Goal: Task Accomplishment & Management: Manage account settings

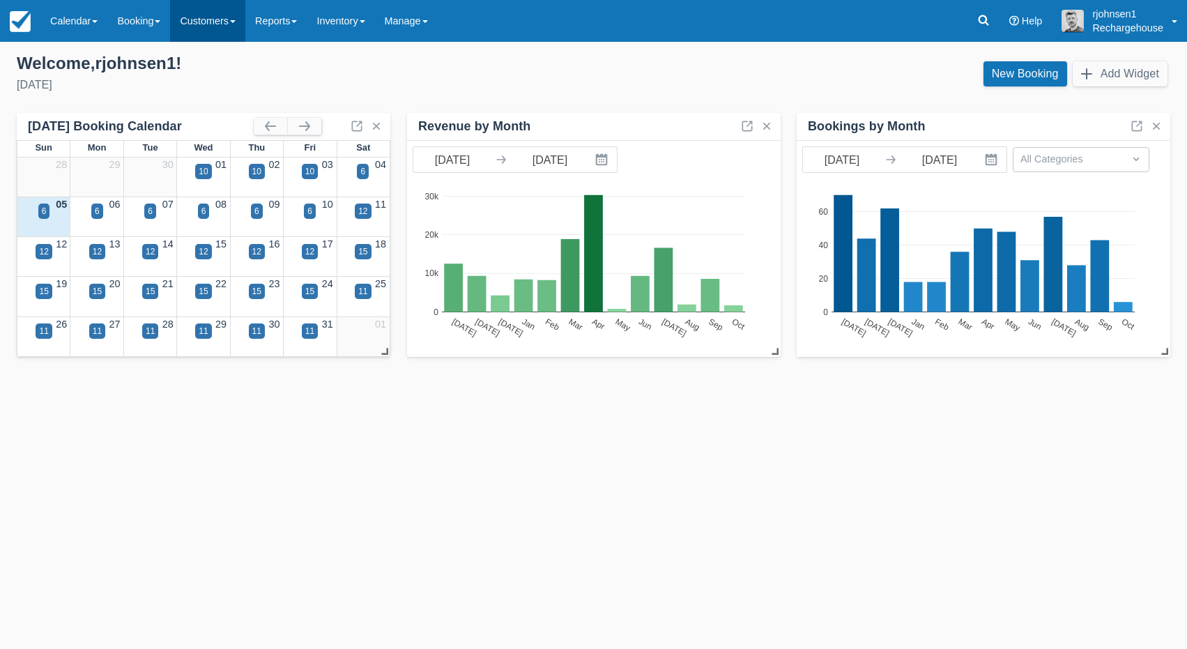
click at [221, 29] on link "Customers" at bounding box center [207, 21] width 75 height 42
click at [220, 83] on link "Directory" at bounding box center [232, 89] width 123 height 29
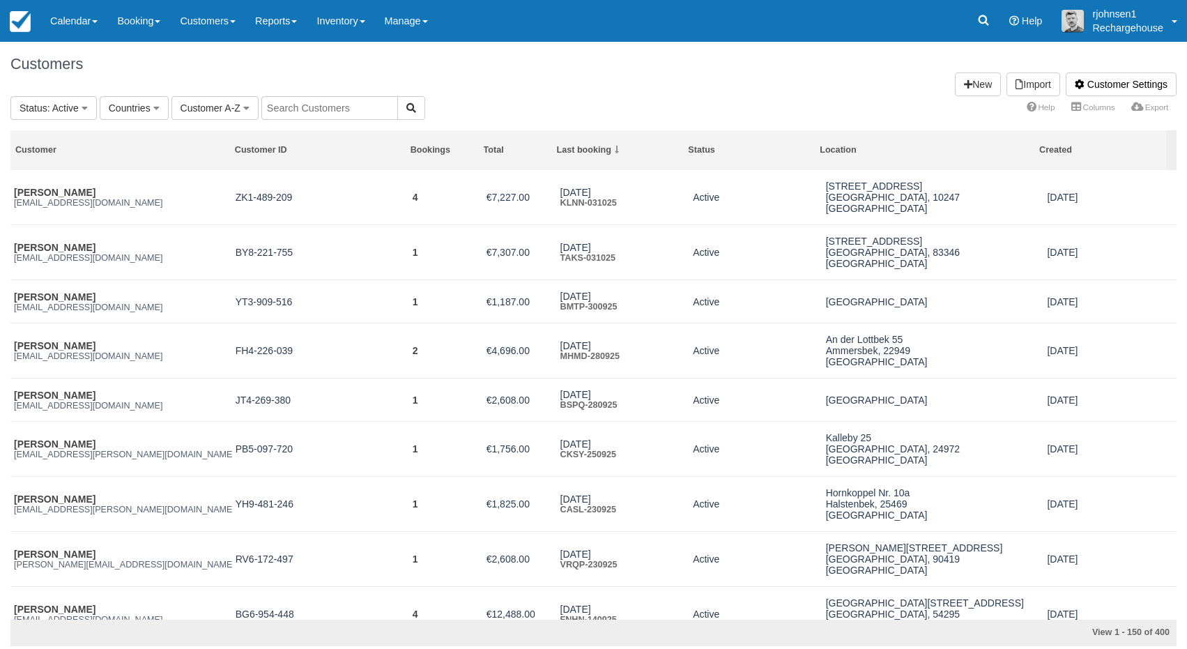
click at [311, 107] on input "text" at bounding box center [329, 108] width 137 height 24
paste input "Jutta Oesker"
click at [397, 114] on button "button" at bounding box center [411, 108] width 28 height 24
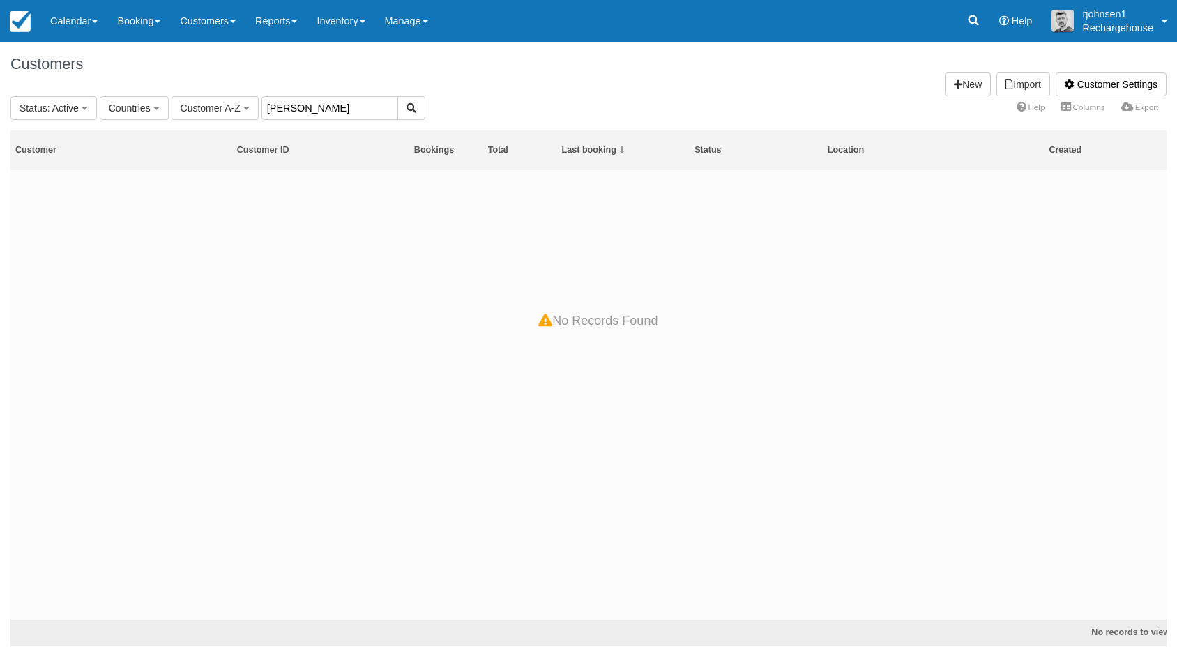
click at [332, 109] on input "[PERSON_NAME]" at bounding box center [329, 108] width 137 height 24
type input "Jutta"
click at [306, 108] on input "Jutta" at bounding box center [329, 108] width 137 height 24
paste input "[EMAIL_ADDRESS][DOMAIN_NAME]"
type input "[EMAIL_ADDRESS][DOMAIN_NAME]"
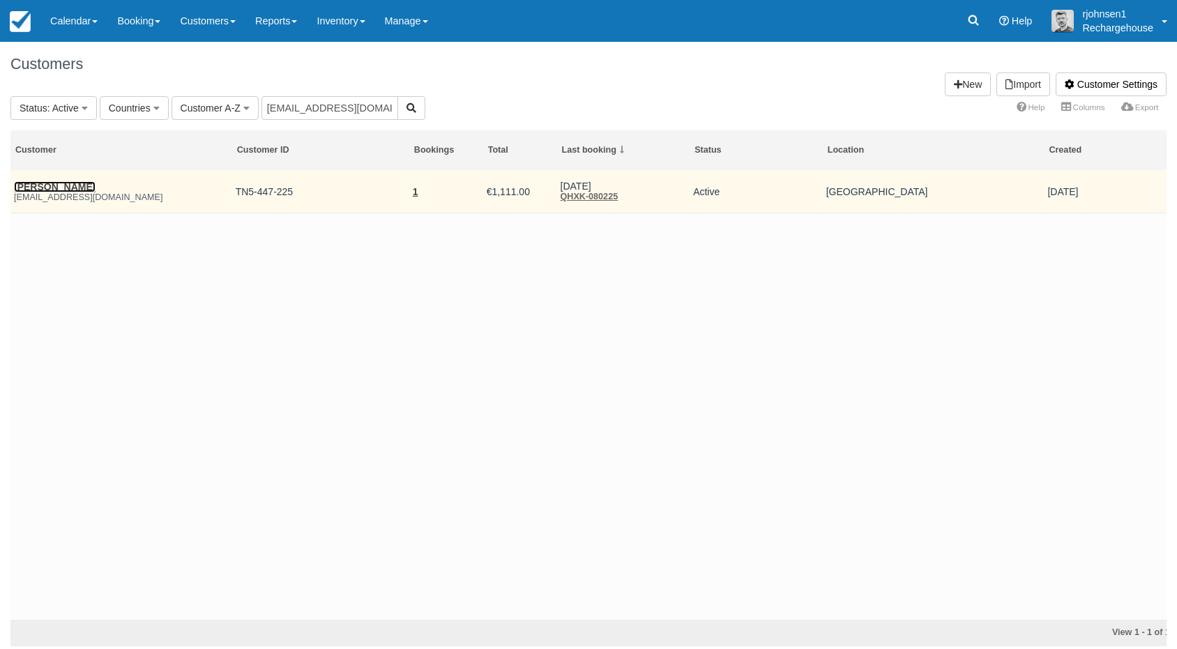
click at [54, 185] on link "[PERSON_NAME]" at bounding box center [55, 186] width 82 height 11
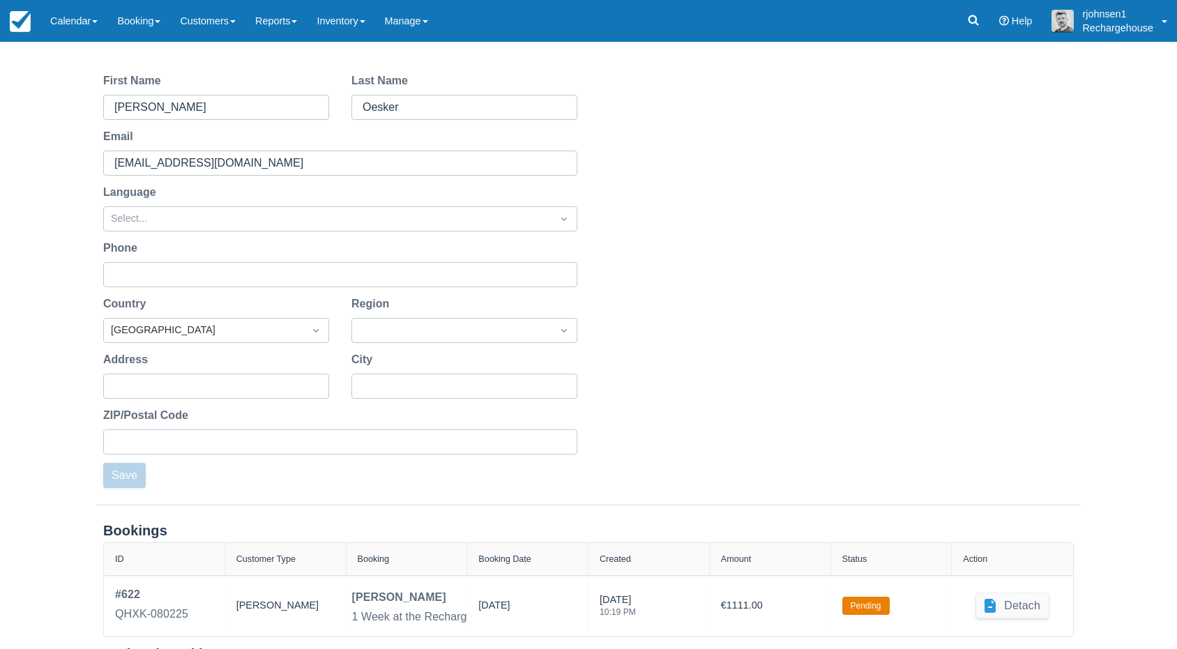
scroll to position [153, 0]
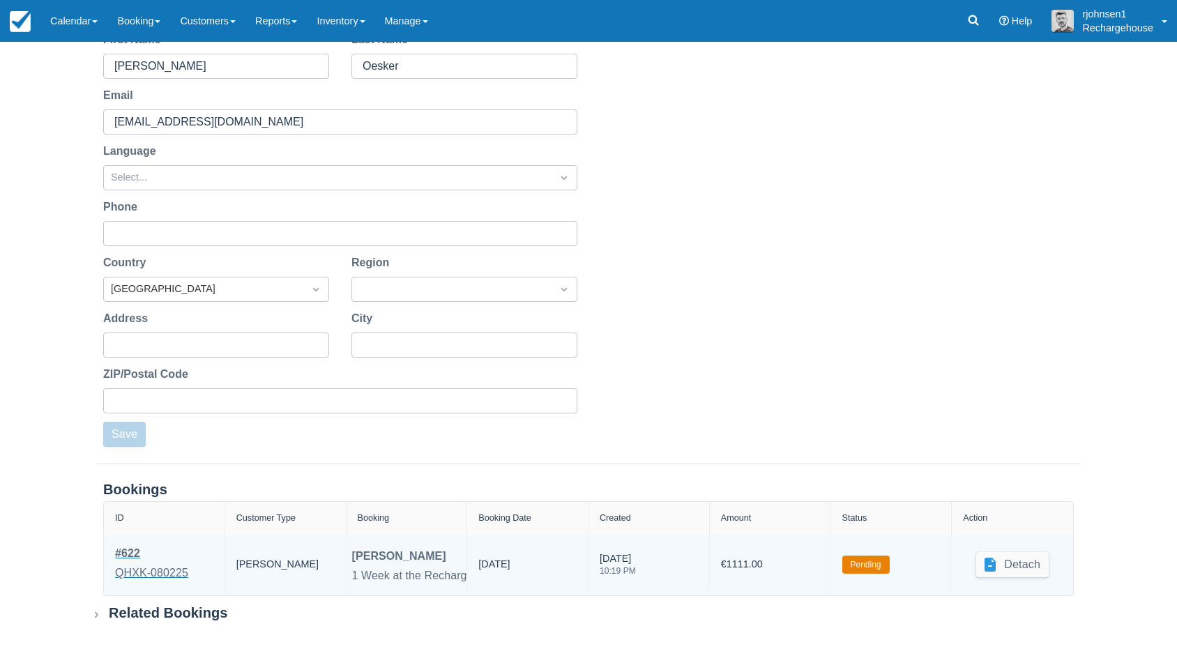
click at [133, 576] on div "QHXK-080225" at bounding box center [151, 573] width 73 height 17
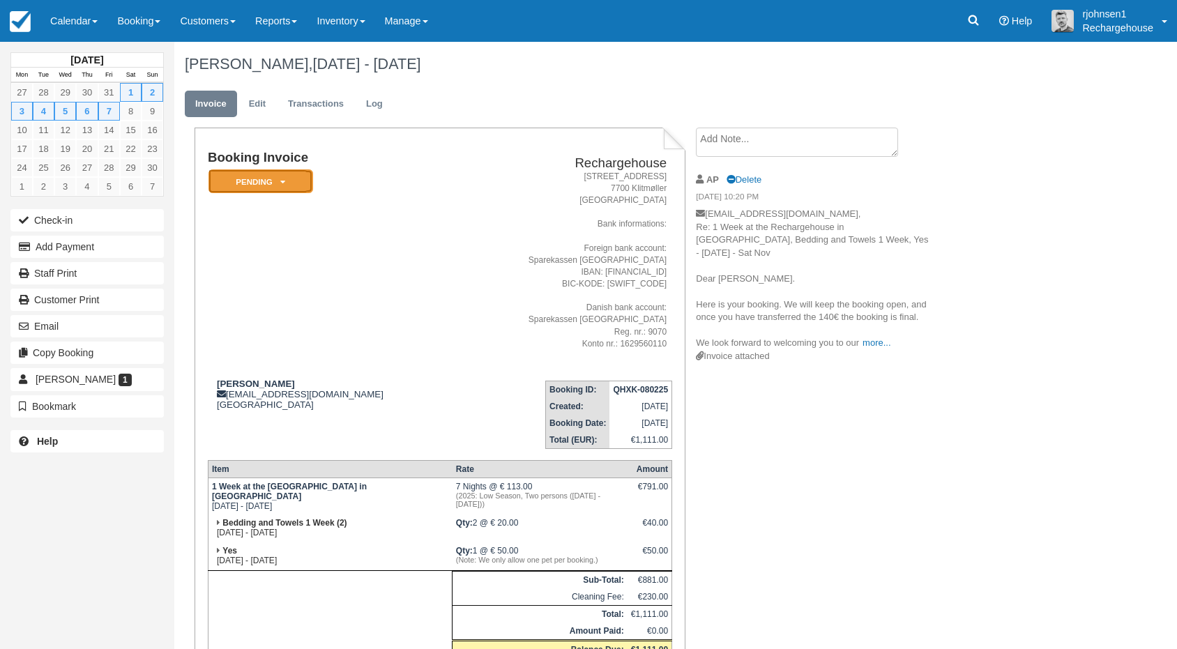
click at [286, 185] on em "Pending" at bounding box center [260, 181] width 105 height 24
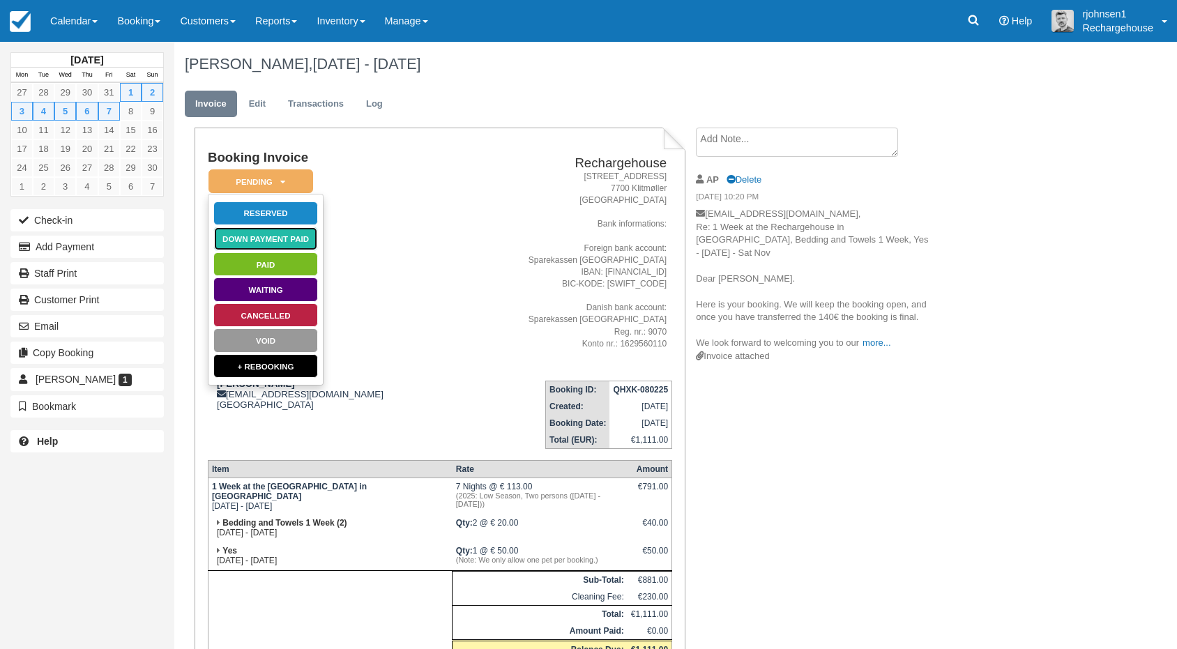
click at [275, 242] on link "Down Payment Paid" at bounding box center [265, 239] width 105 height 24
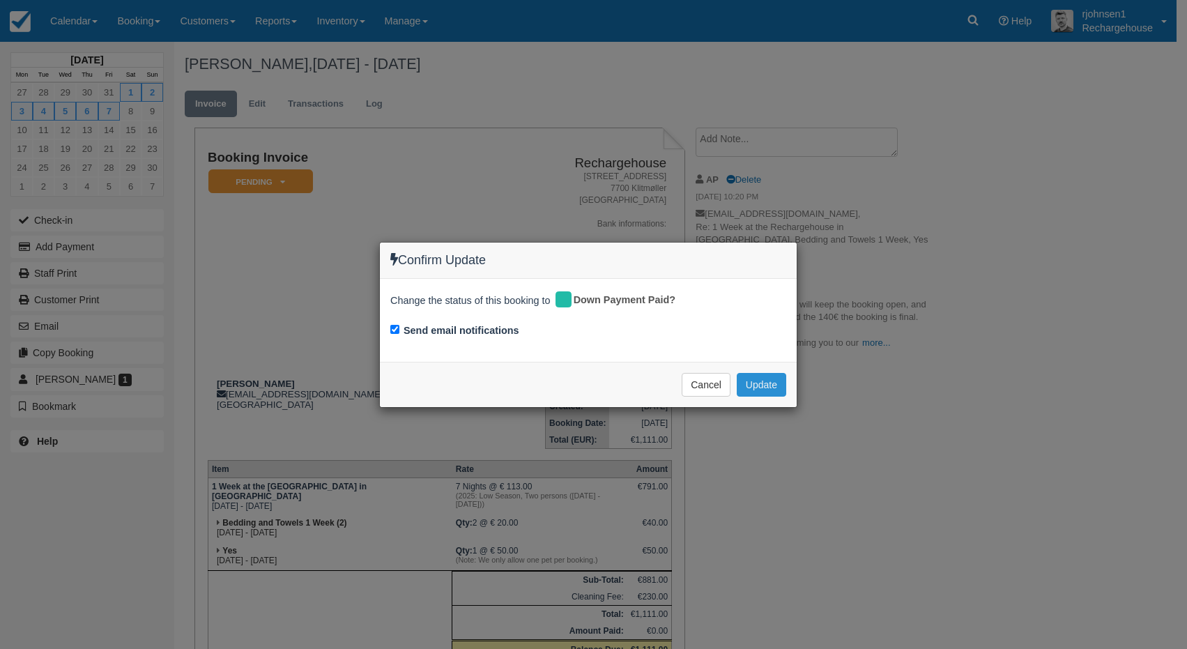
click at [762, 385] on button "Update" at bounding box center [761, 385] width 49 height 24
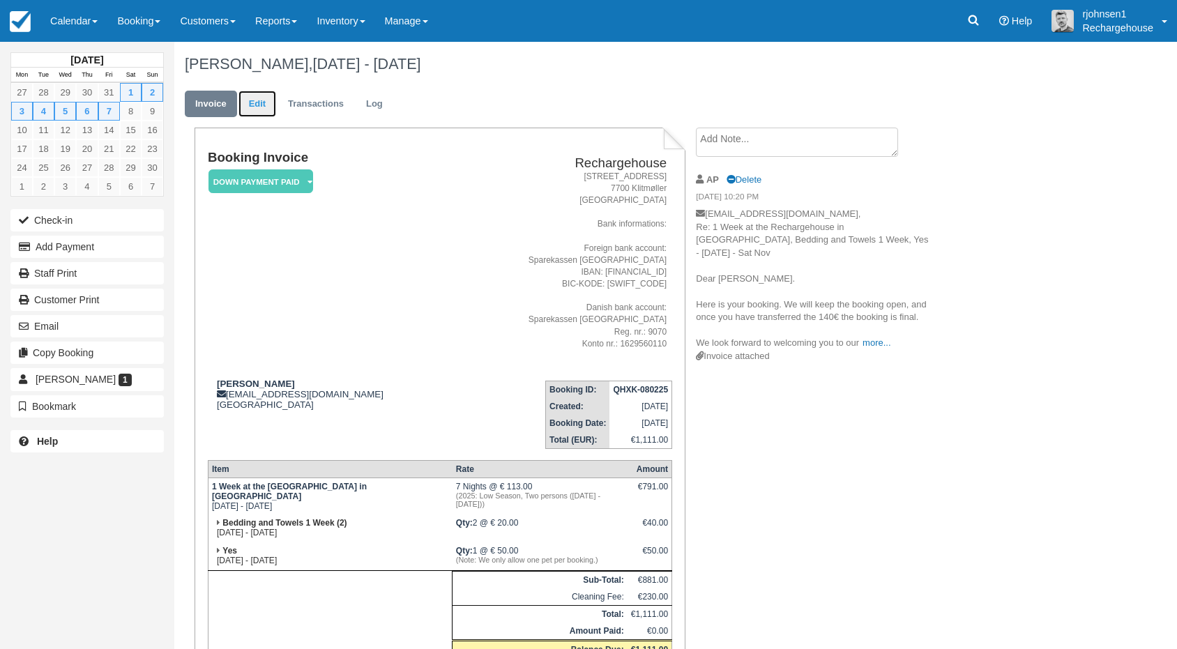
click at [252, 106] on link "Edit" at bounding box center [257, 104] width 38 height 27
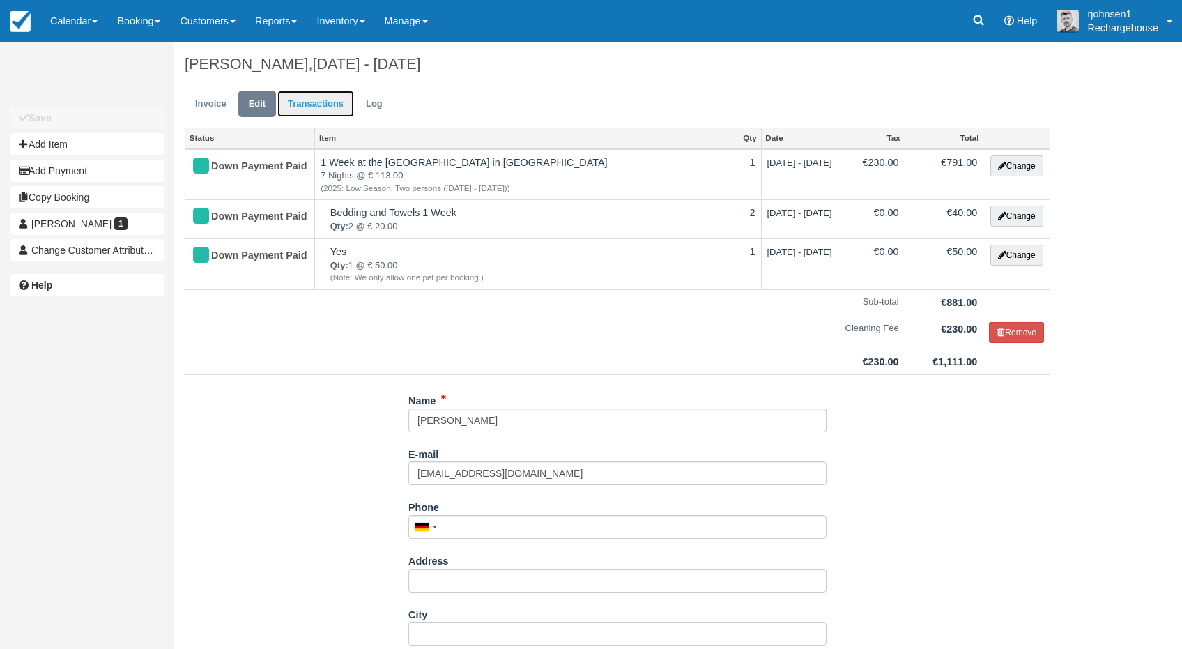
click at [312, 99] on link "Transactions" at bounding box center [315, 104] width 77 height 27
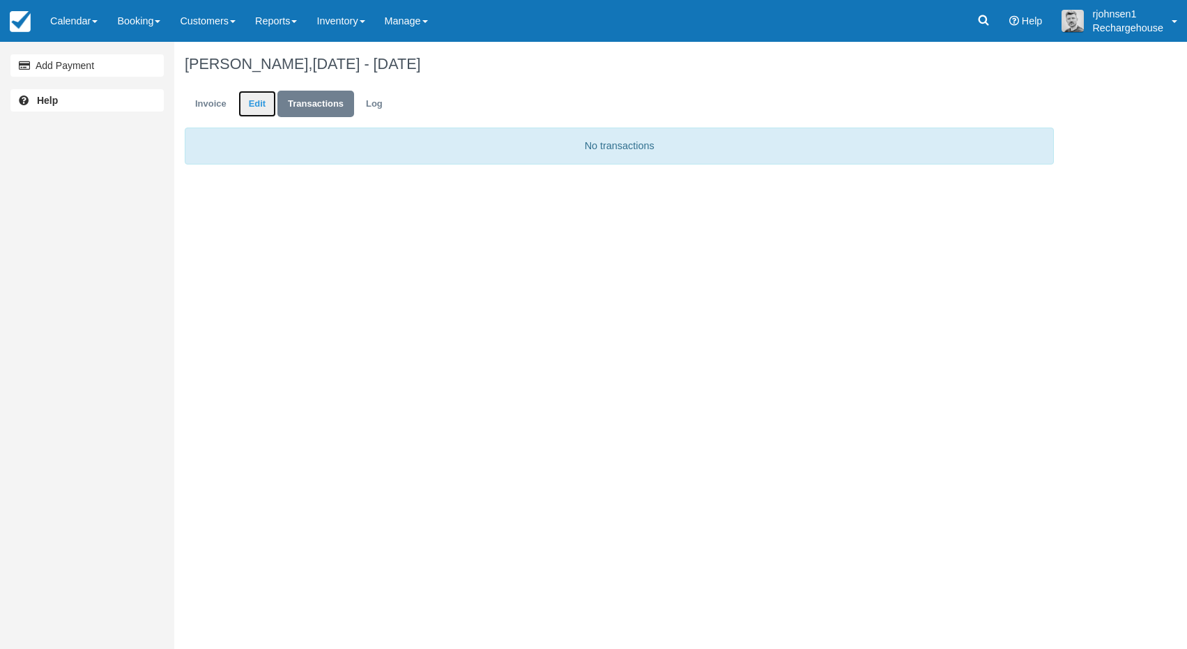
click at [254, 113] on link "Edit" at bounding box center [257, 104] width 38 height 27
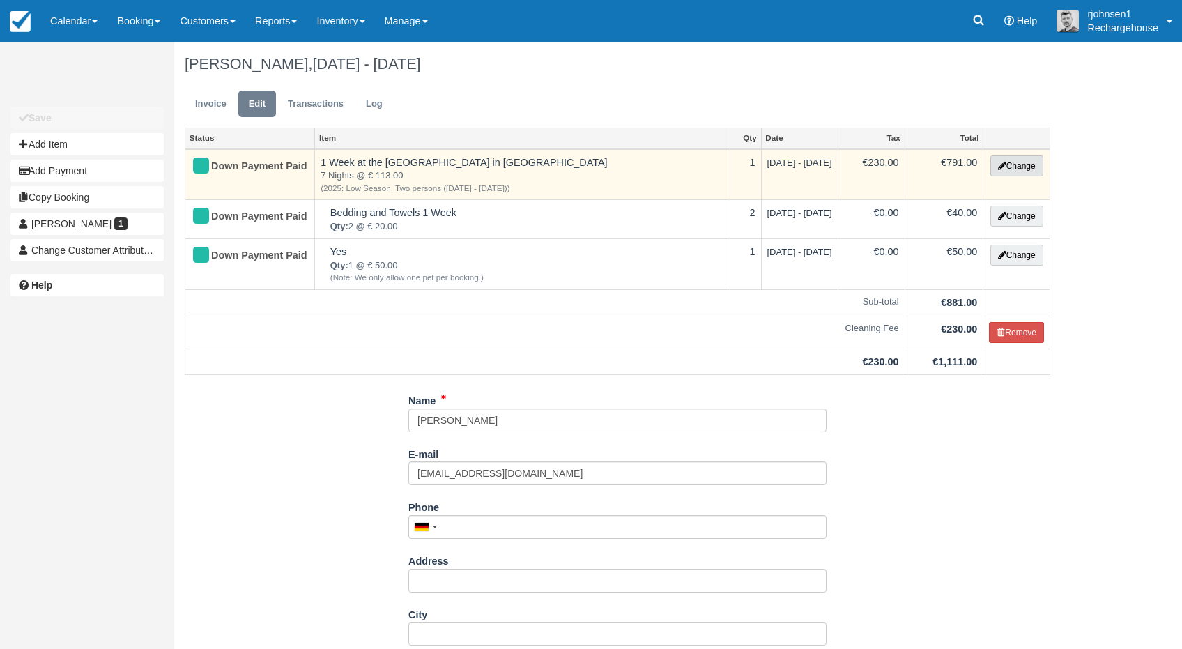
click at [1023, 166] on button "Change" at bounding box center [1017, 165] width 53 height 21
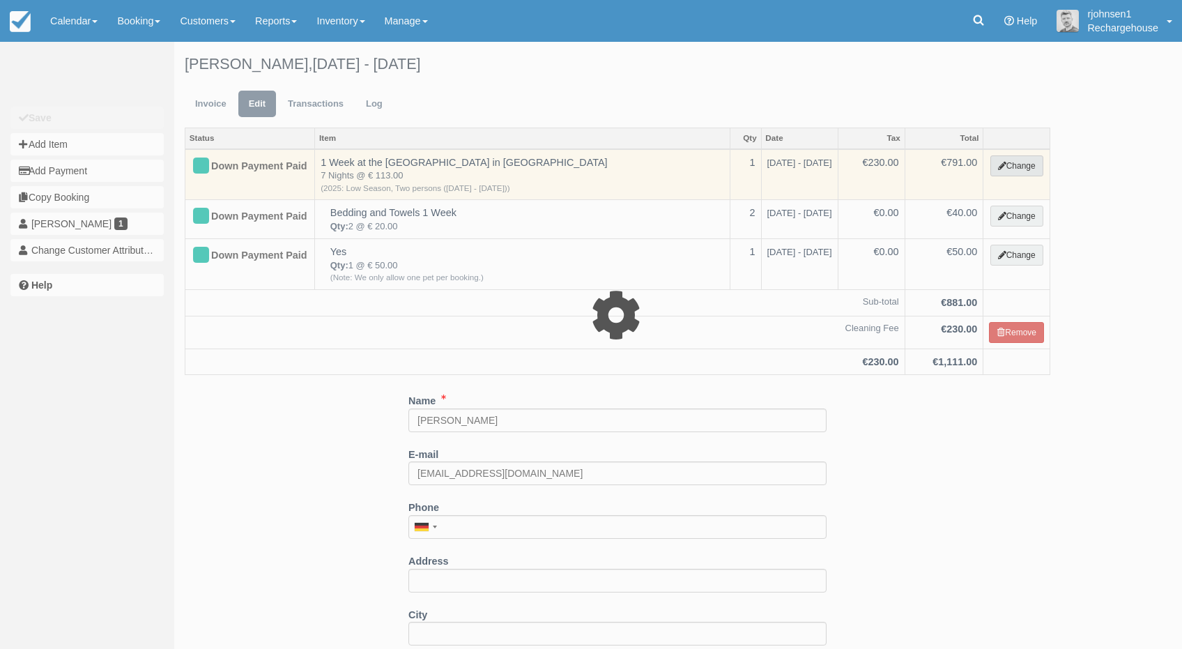
select select "8"
type input "791.00"
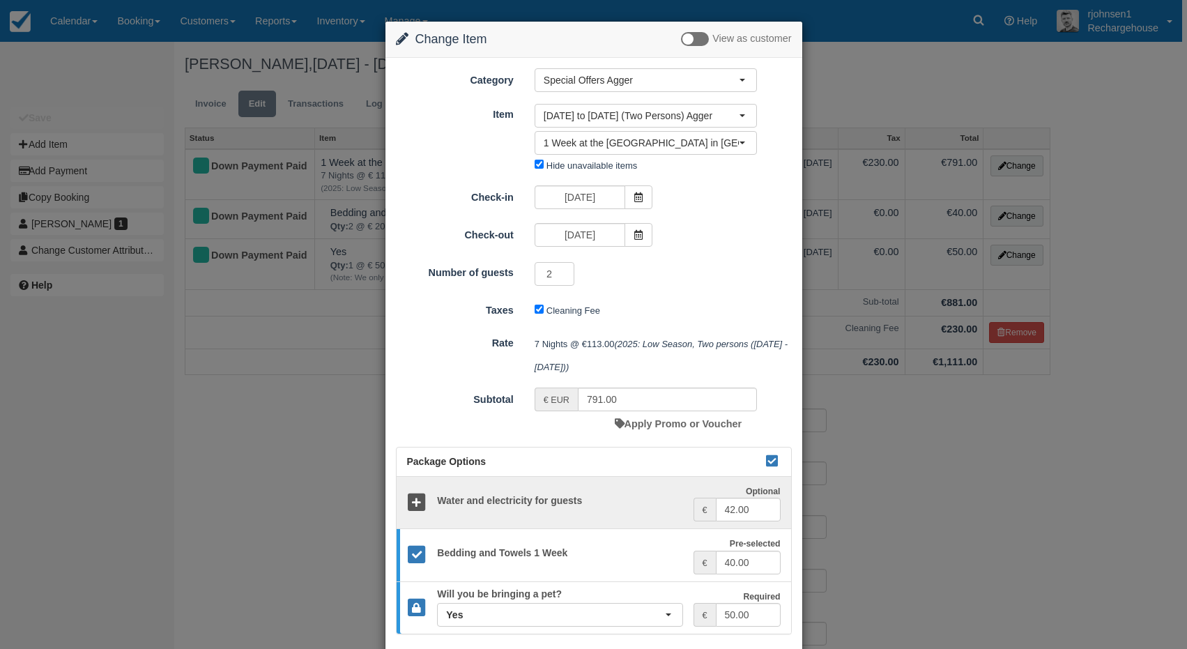
click at [880, 517] on div "Change Item Add Item View as customer Category Special Offers Agger Weekly Hous…" at bounding box center [593, 324] width 1187 height 649
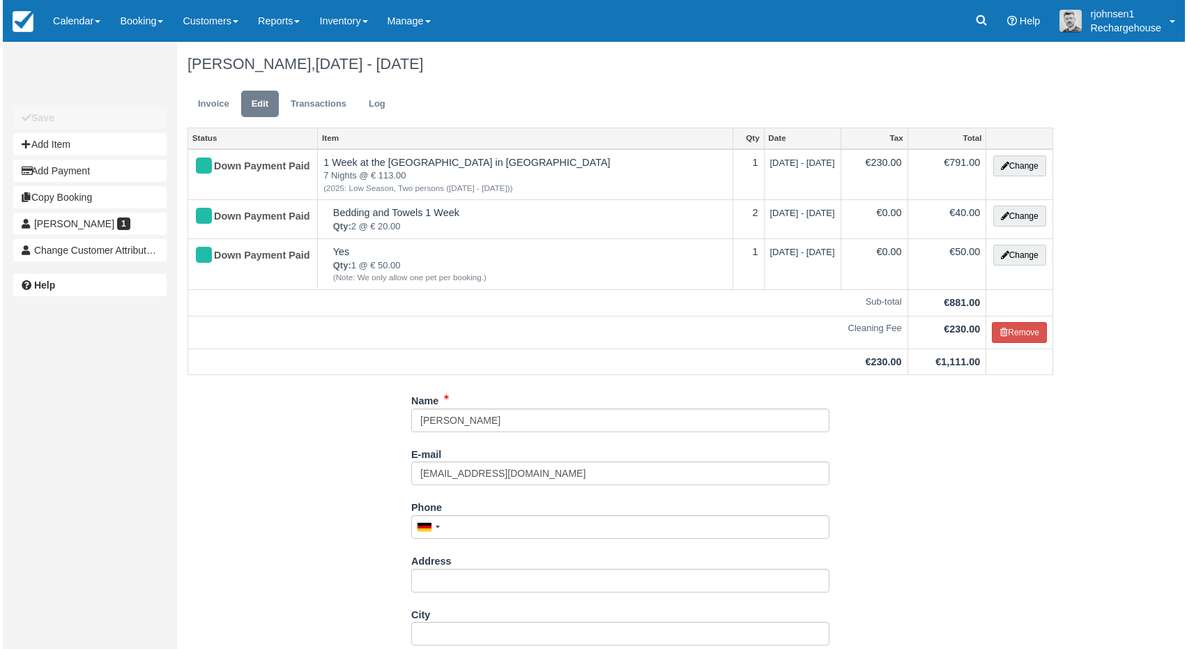
scroll to position [148, 0]
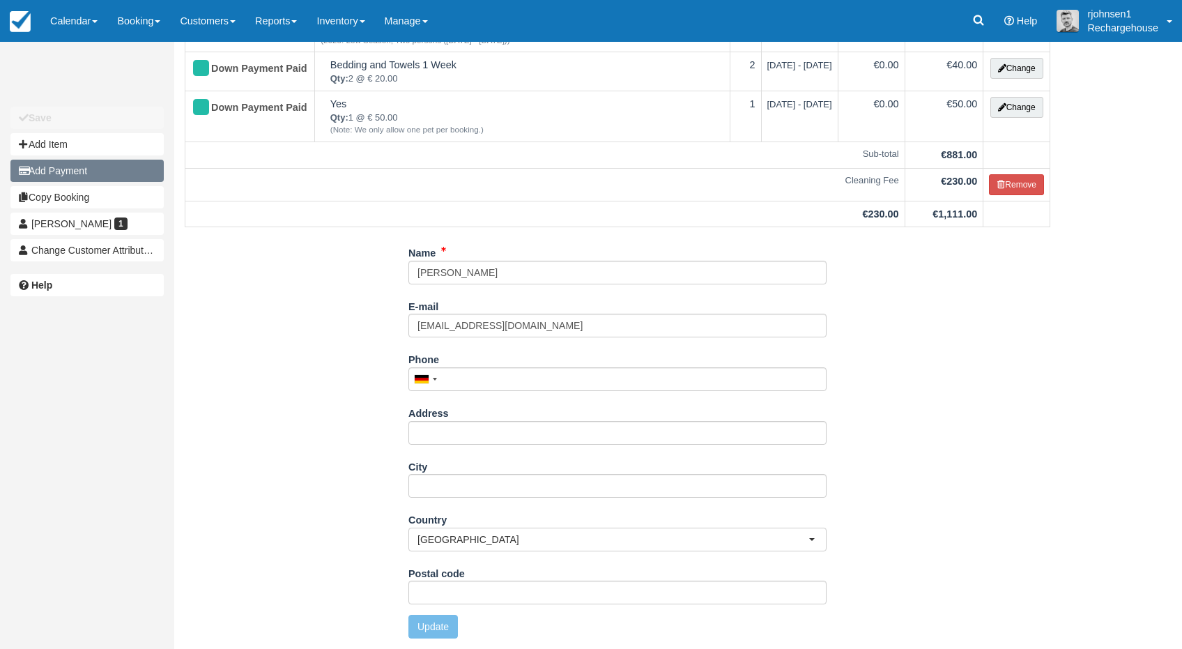
click at [79, 172] on button "Add Payment" at bounding box center [86, 171] width 153 height 22
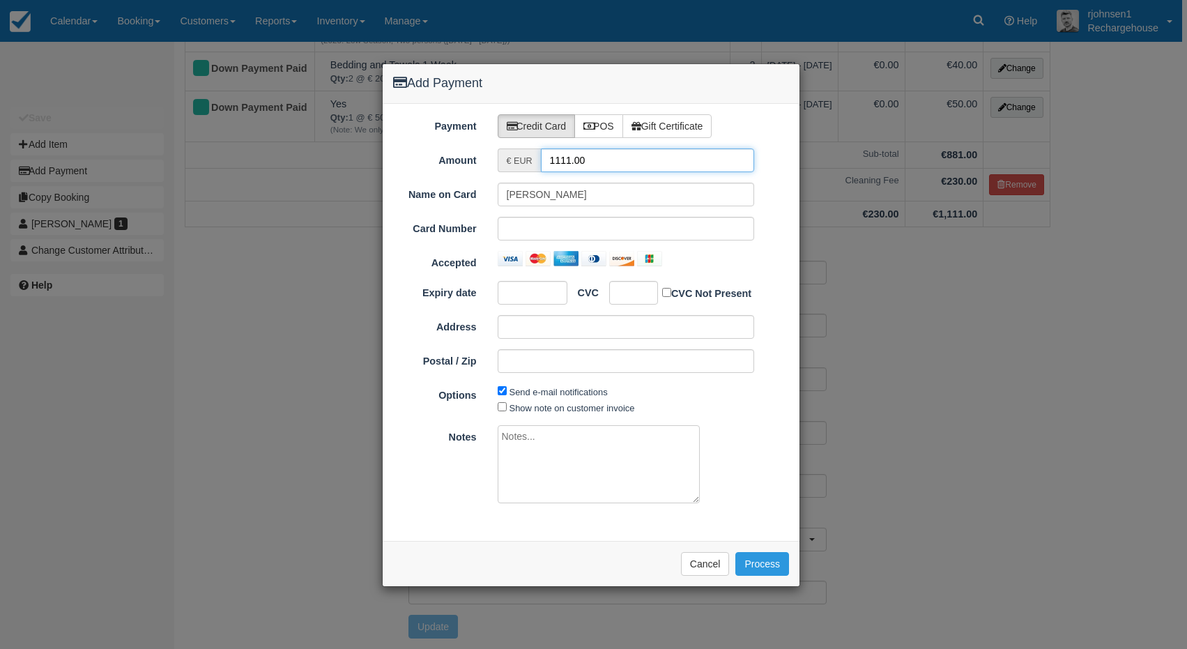
click at [571, 161] on input "1111.00" at bounding box center [648, 160] width 214 height 24
click at [607, 130] on label "POS" at bounding box center [598, 126] width 49 height 24
radio input "true"
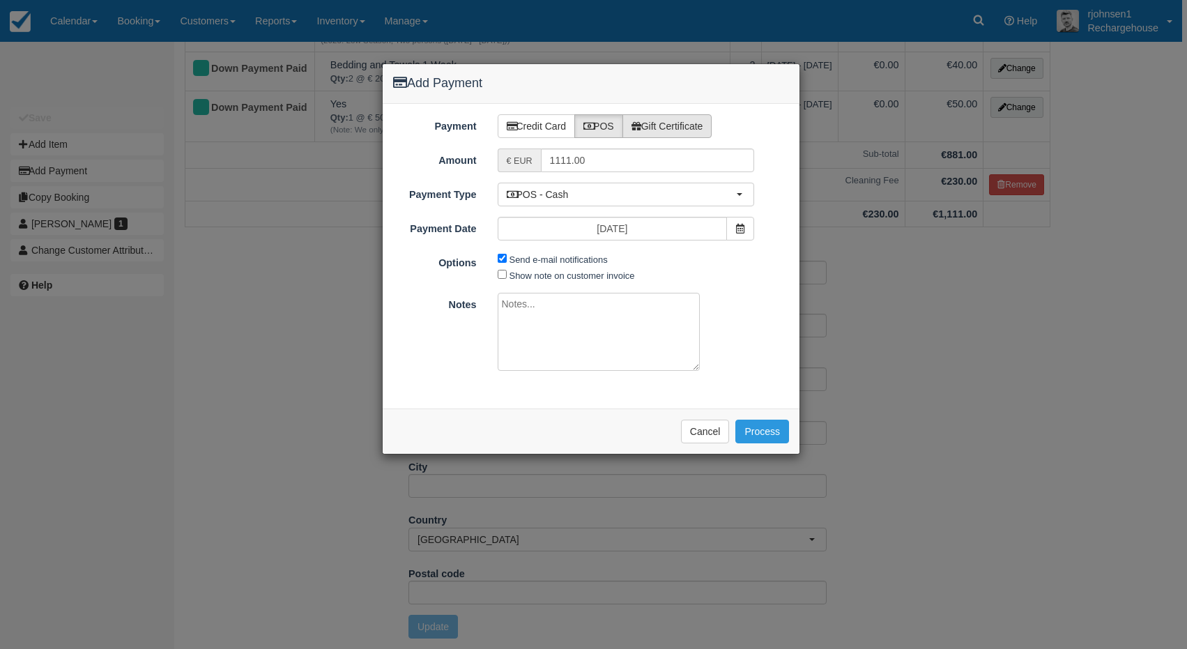
click at [655, 128] on label "Gift Certificate" at bounding box center [667, 126] width 90 height 24
radio input "true"
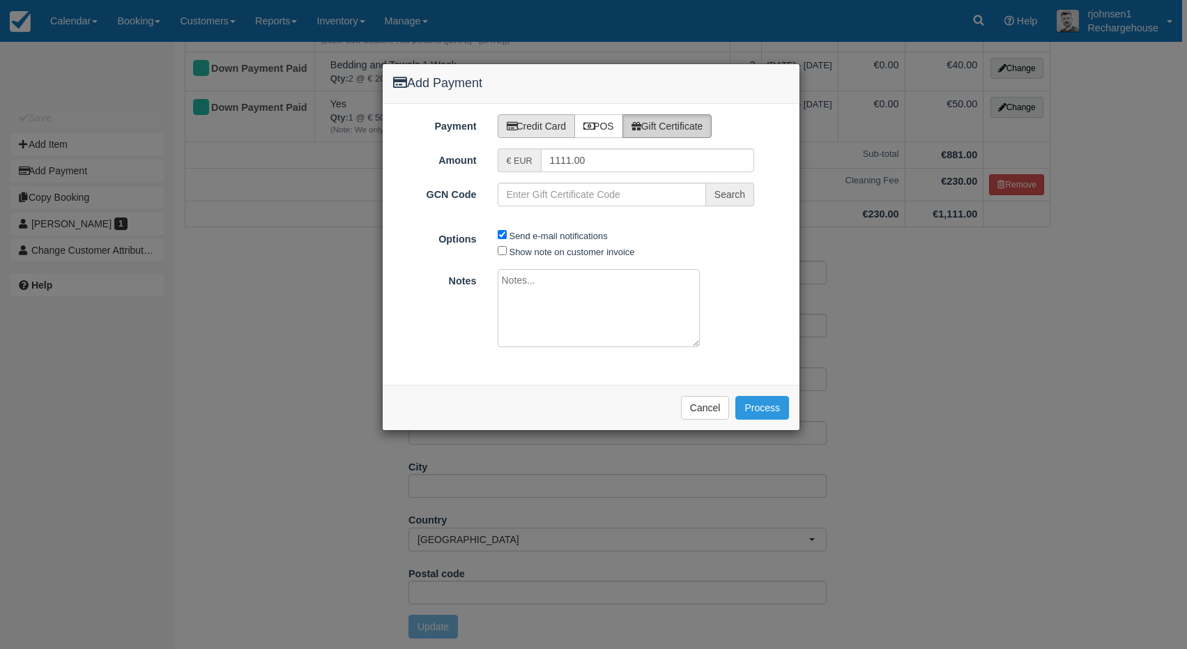
click at [545, 128] on label "Credit Card" at bounding box center [537, 126] width 78 height 24
radio input "true"
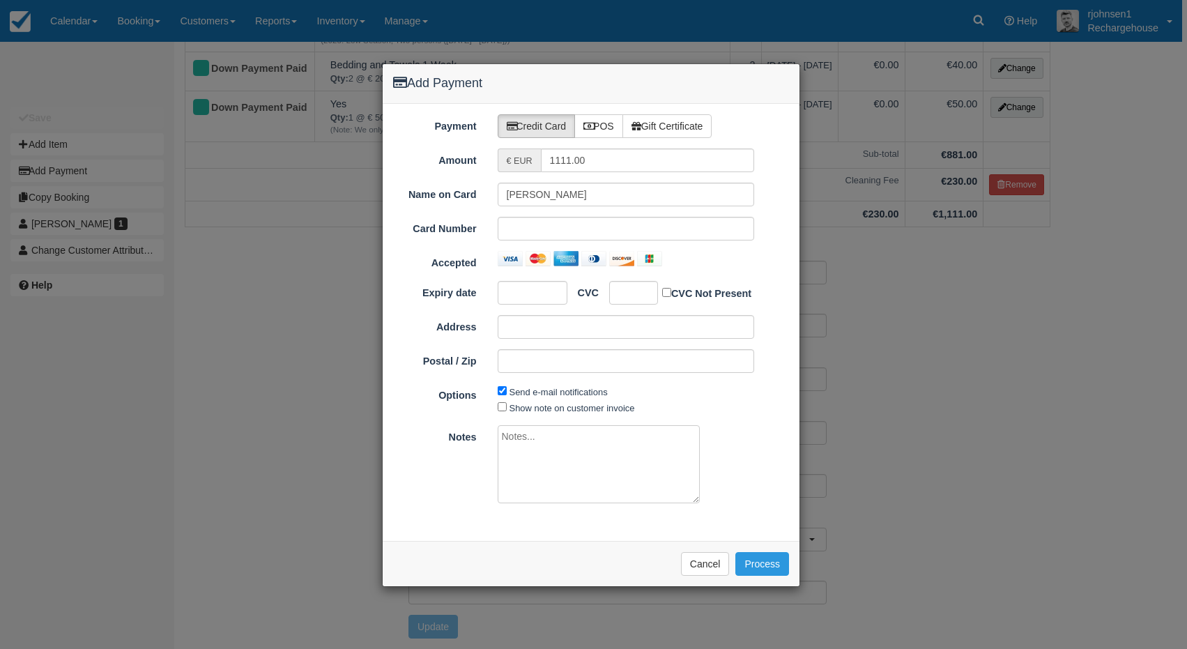
click at [522, 158] on small "€ EUR" at bounding box center [520, 161] width 26 height 10
click at [613, 128] on label "POS" at bounding box center [598, 126] width 49 height 24
radio input "true"
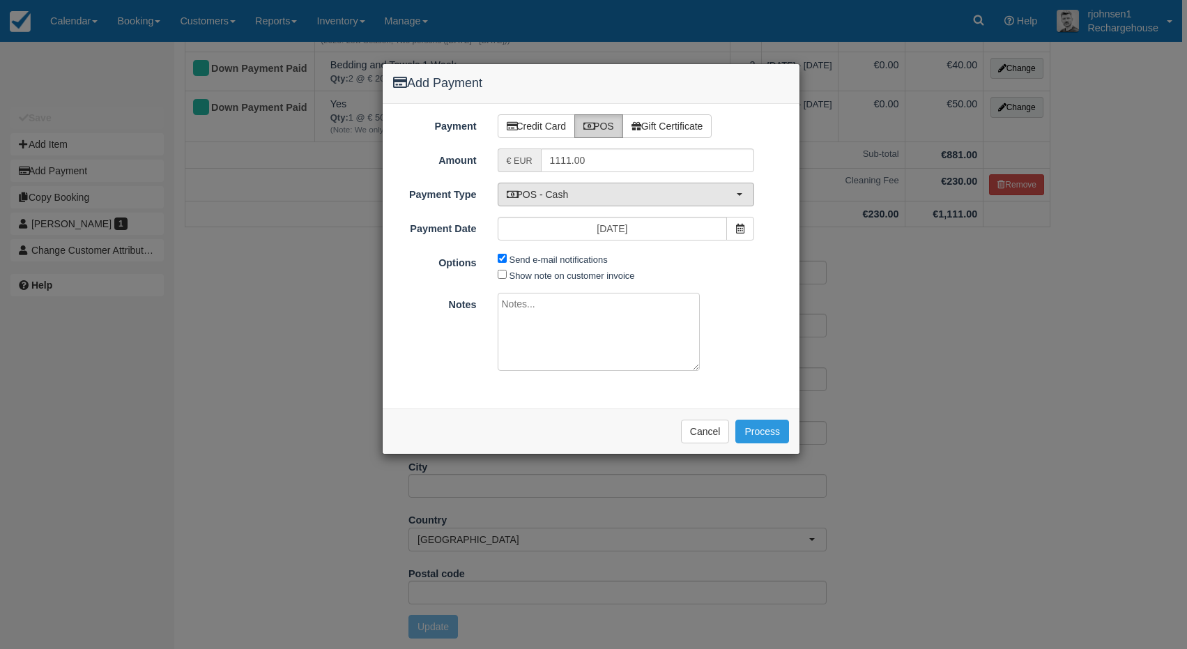
click at [668, 190] on span "POS - Cash" at bounding box center [622, 195] width 230 height 14
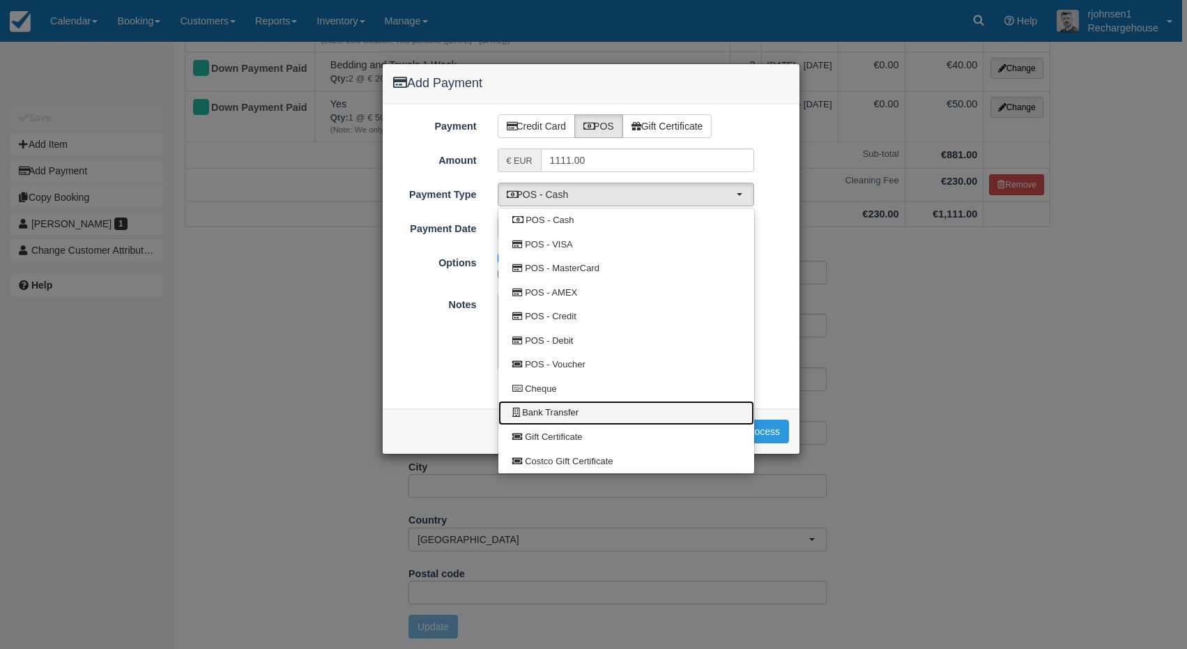
click at [579, 410] on link "Bank Transfer" at bounding box center [626, 413] width 256 height 24
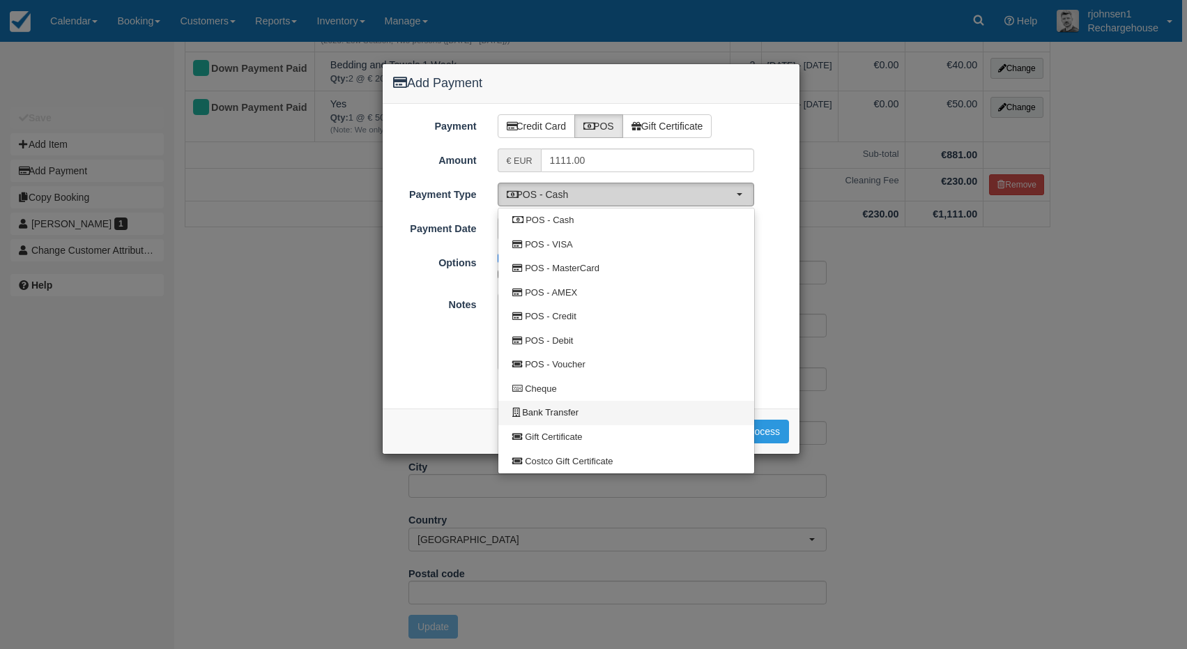
select select "BANK"
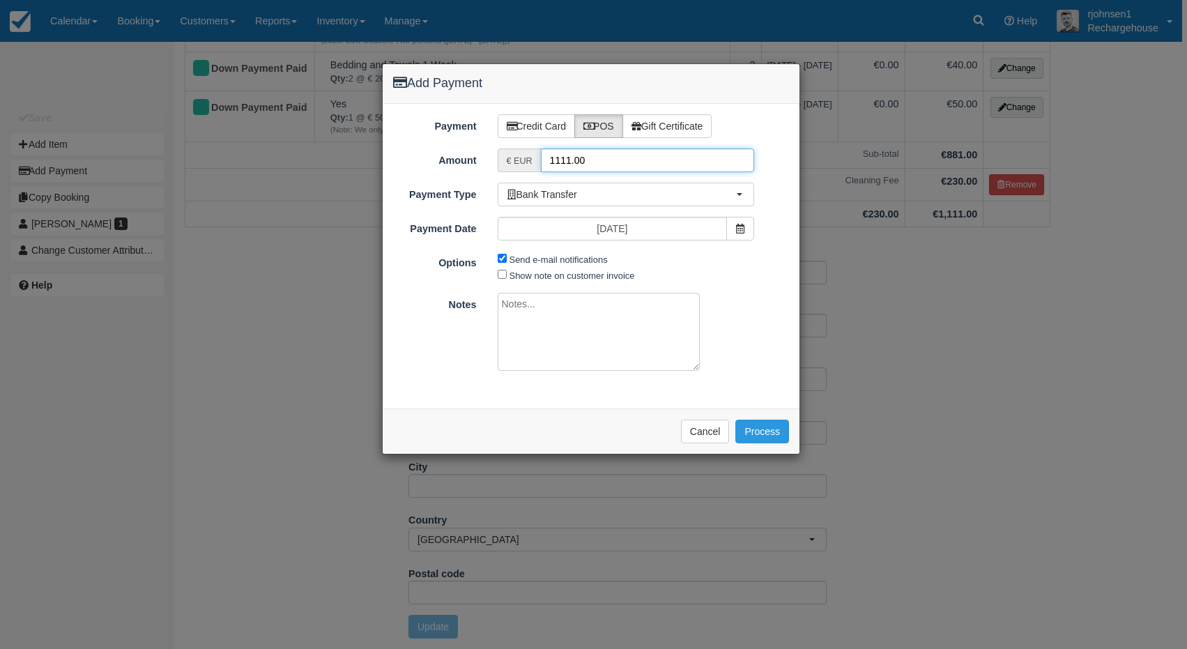
click at [569, 159] on input "1111.00" at bounding box center [648, 160] width 214 height 24
type input "140.00"
click at [671, 260] on div "Send e-mail notifications Show note on customer invoice" at bounding box center [626, 266] width 278 height 31
click at [502, 273] on input "Show note on customer invoice" at bounding box center [502, 274] width 9 height 9
checkbox input "true"
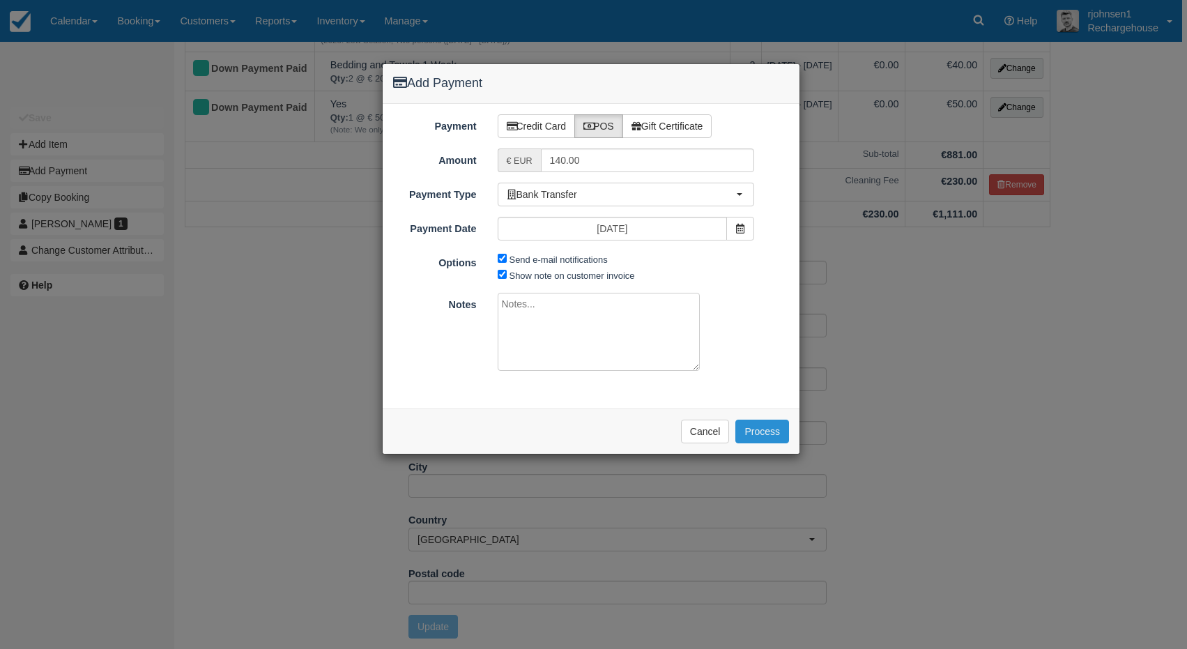
click at [756, 430] on button "Process" at bounding box center [762, 432] width 54 height 24
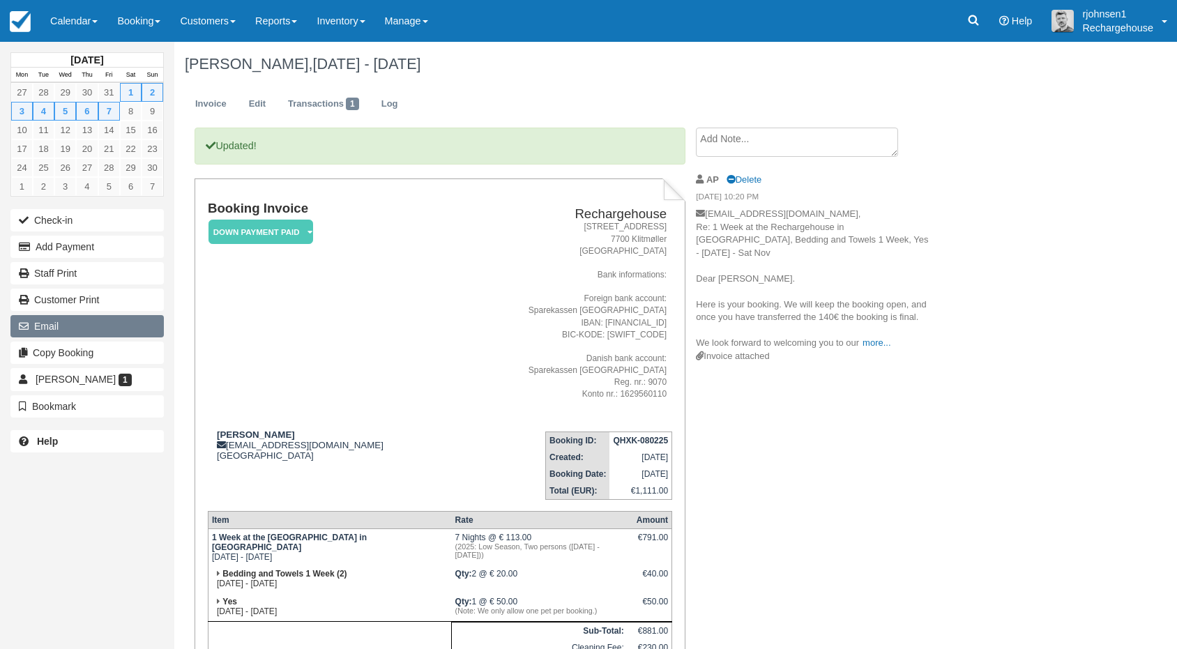
click at [106, 321] on button "Email" at bounding box center [86, 326] width 153 height 22
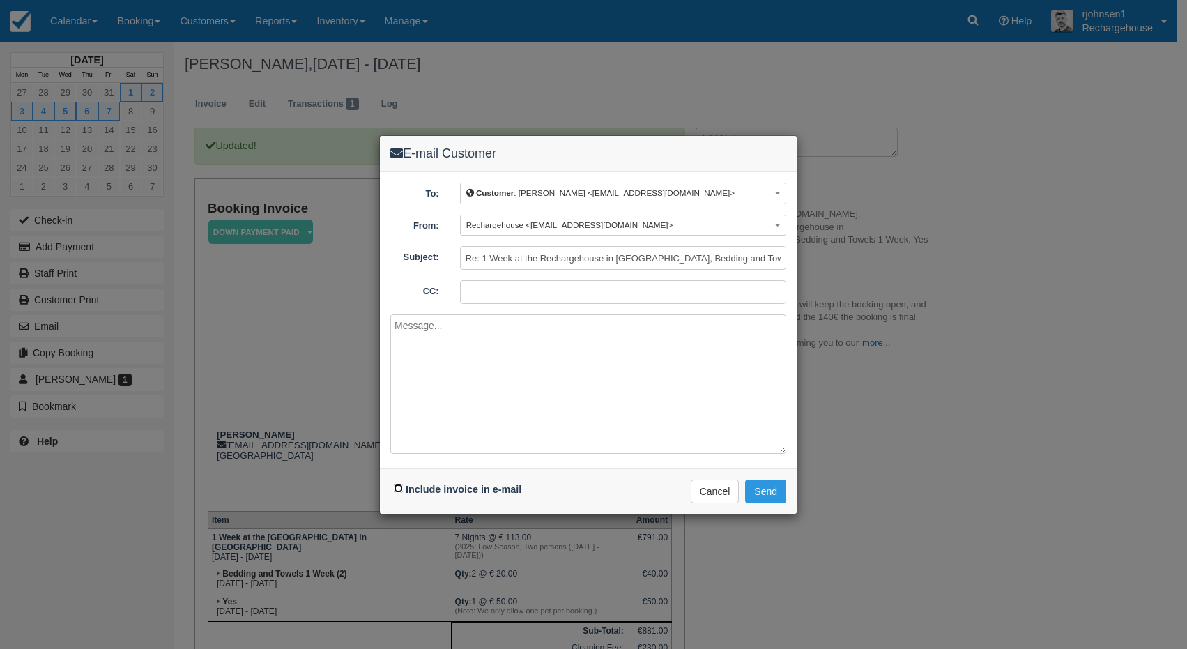
click at [402, 484] on input "Include invoice in e-mail" at bounding box center [398, 488] width 9 height 9
checkbox input "true"
click at [463, 336] on textarea at bounding box center [588, 383] width 396 height 139
type textarea "H"
type textarea "Dear Jutta, I'm sorry here's the right invoice containing the remaining balance…"
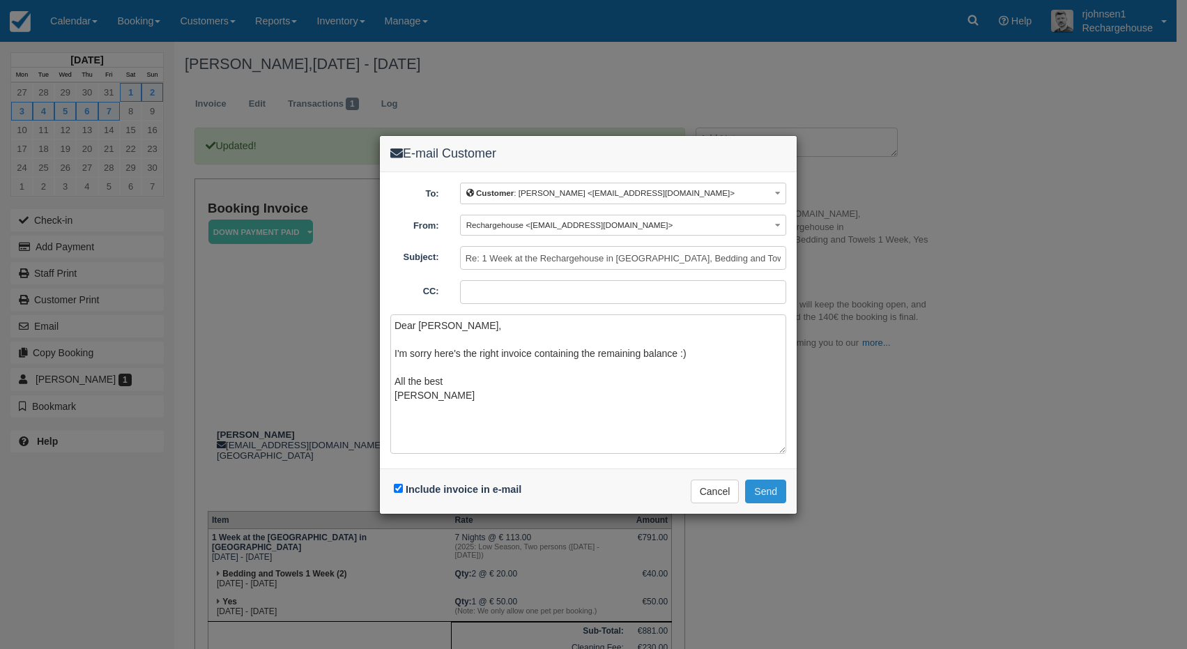
click at [764, 490] on button "Send" at bounding box center [765, 492] width 41 height 24
